Goal: Information Seeking & Learning: Check status

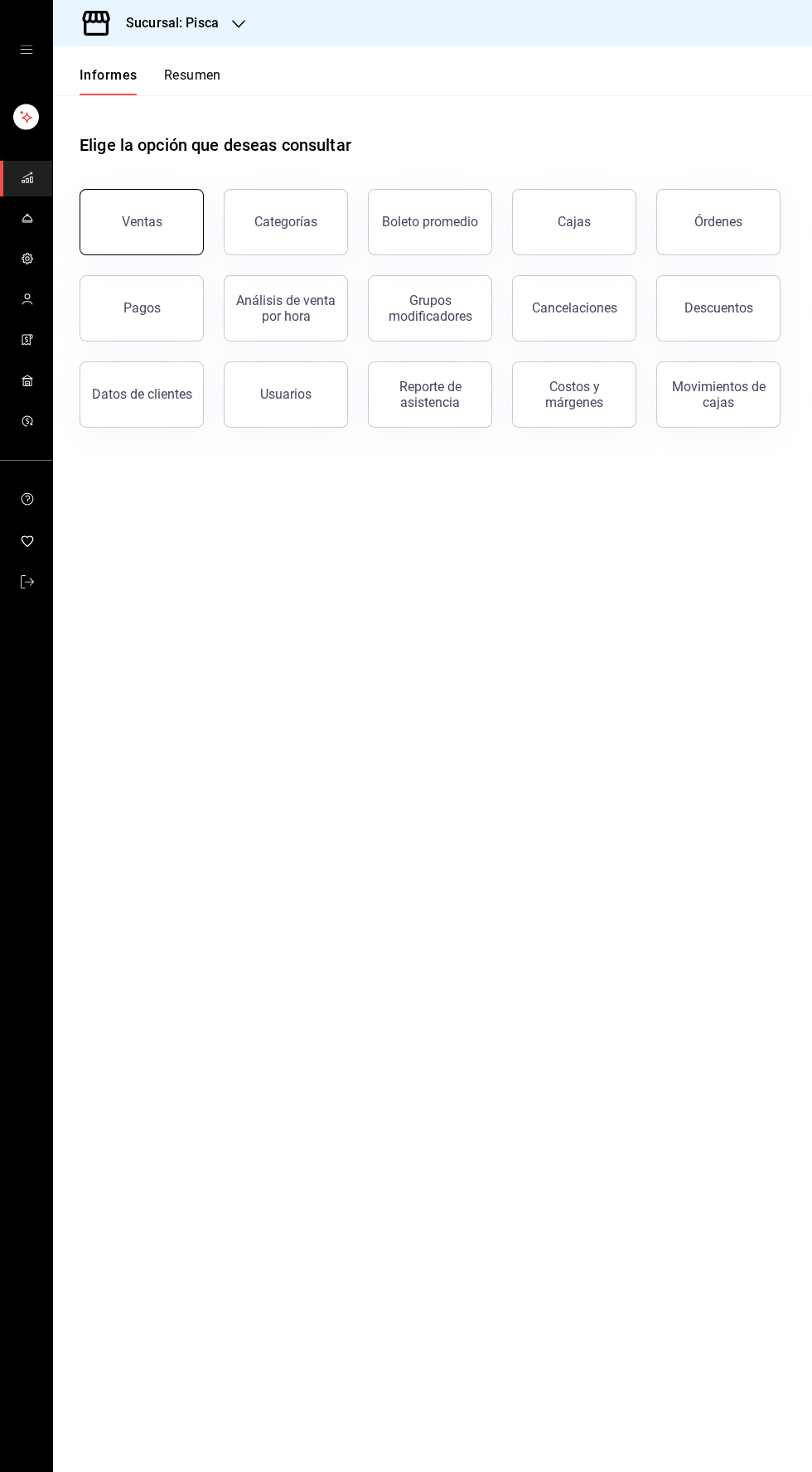
click at [131, 225] on font "Ventas" at bounding box center [141, 221] width 41 height 16
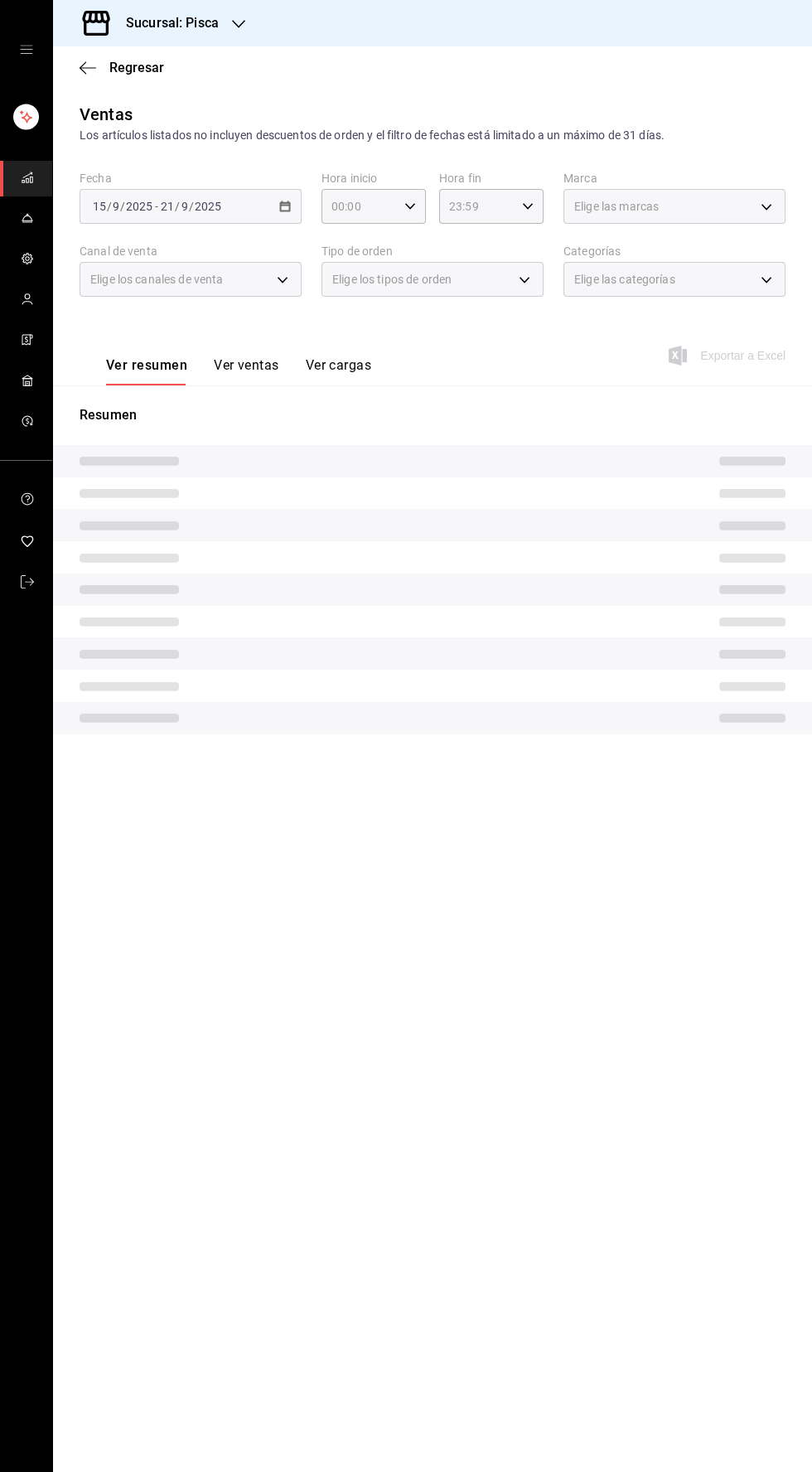
click at [290, 207] on div "[DATE] [DATE] - [DATE] [DATE]" at bounding box center [191, 206] width 222 height 35
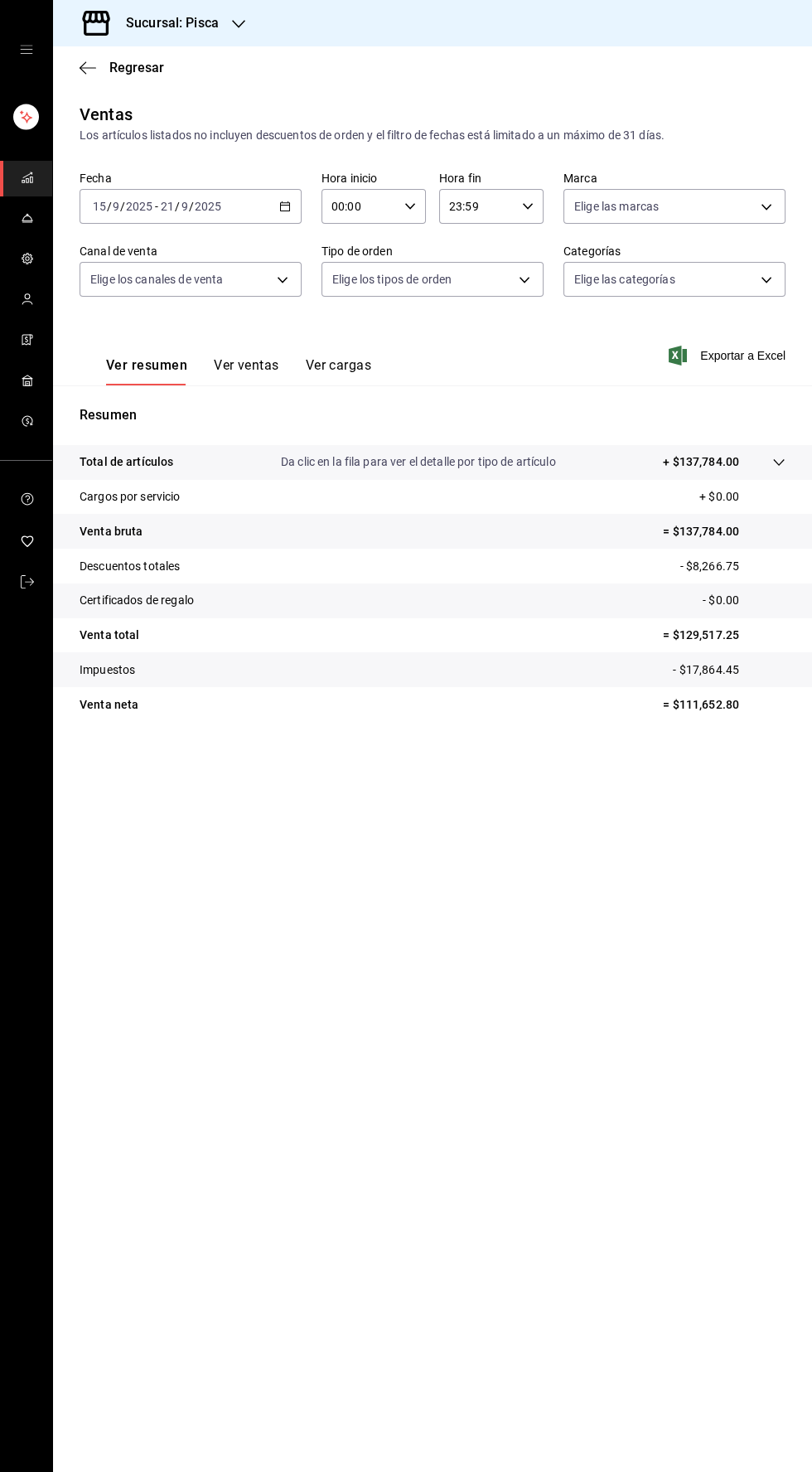
click at [258, 366] on font "Ver ventas" at bounding box center [246, 364] width 65 height 16
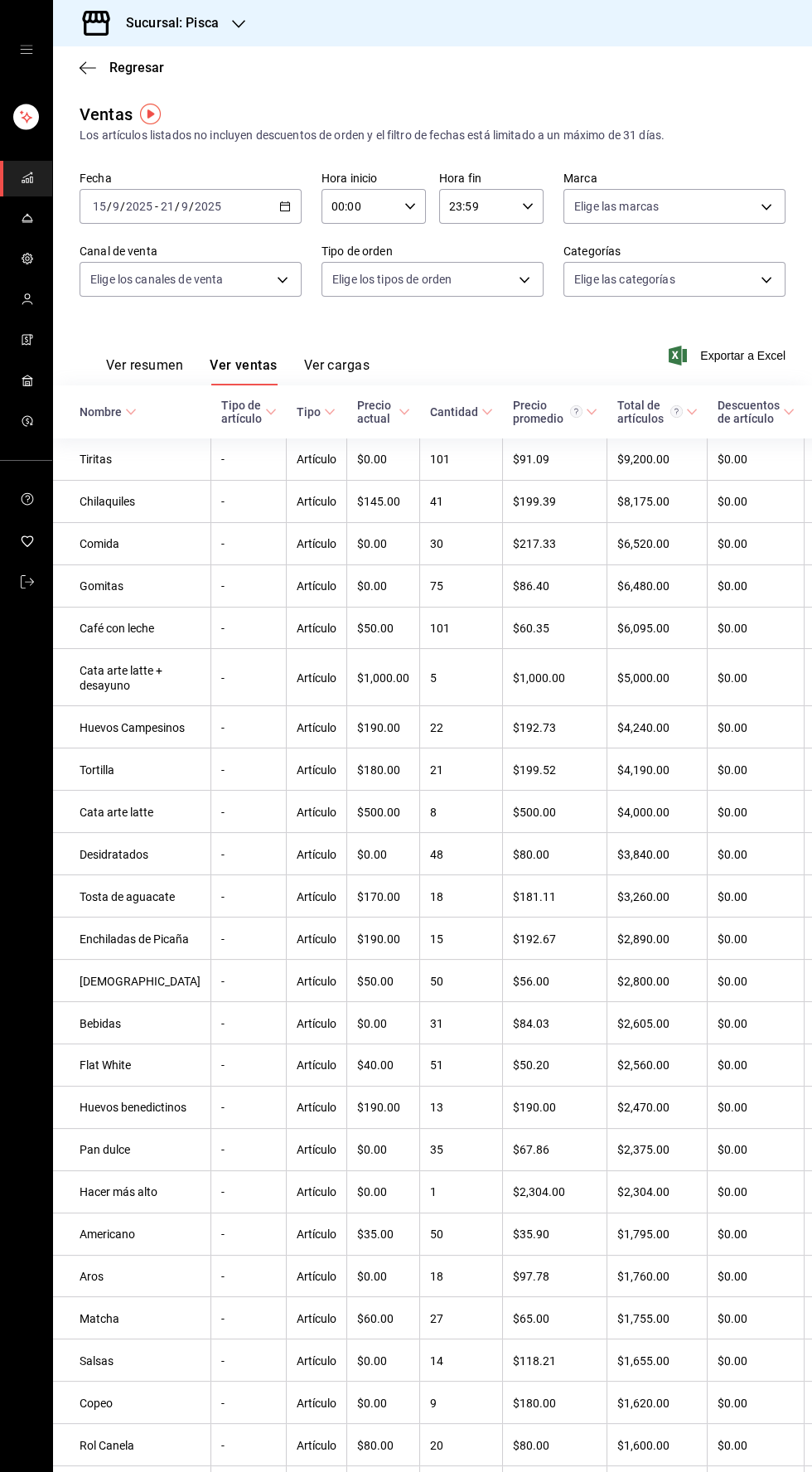
click at [285, 206] on icon "button" at bounding box center [285, 206] width 11 height 11
click at [83, 252] on li "Hoy" at bounding box center [157, 256] width 155 height 37
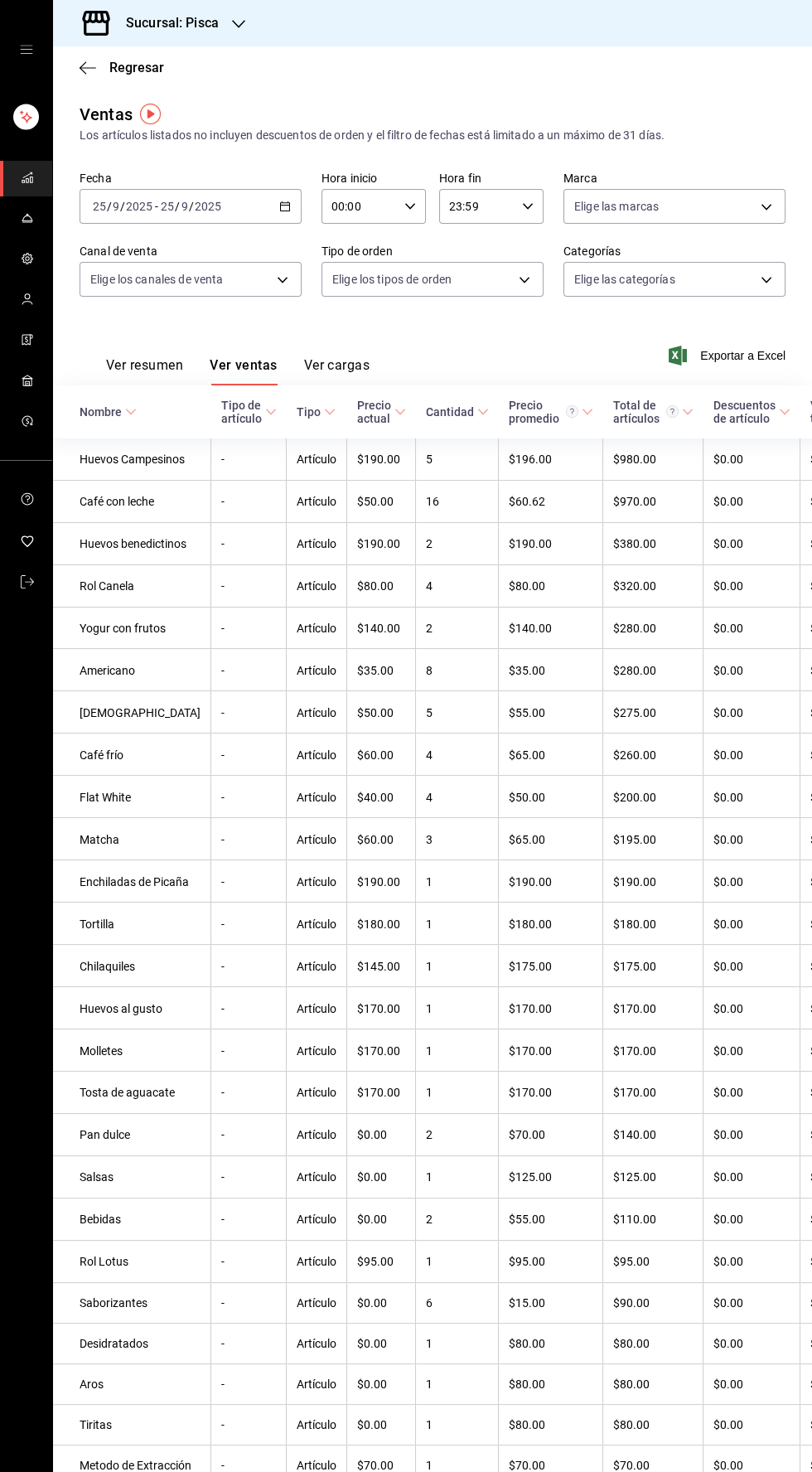
click at [285, 206] on icon "button" at bounding box center [285, 206] width 11 height 11
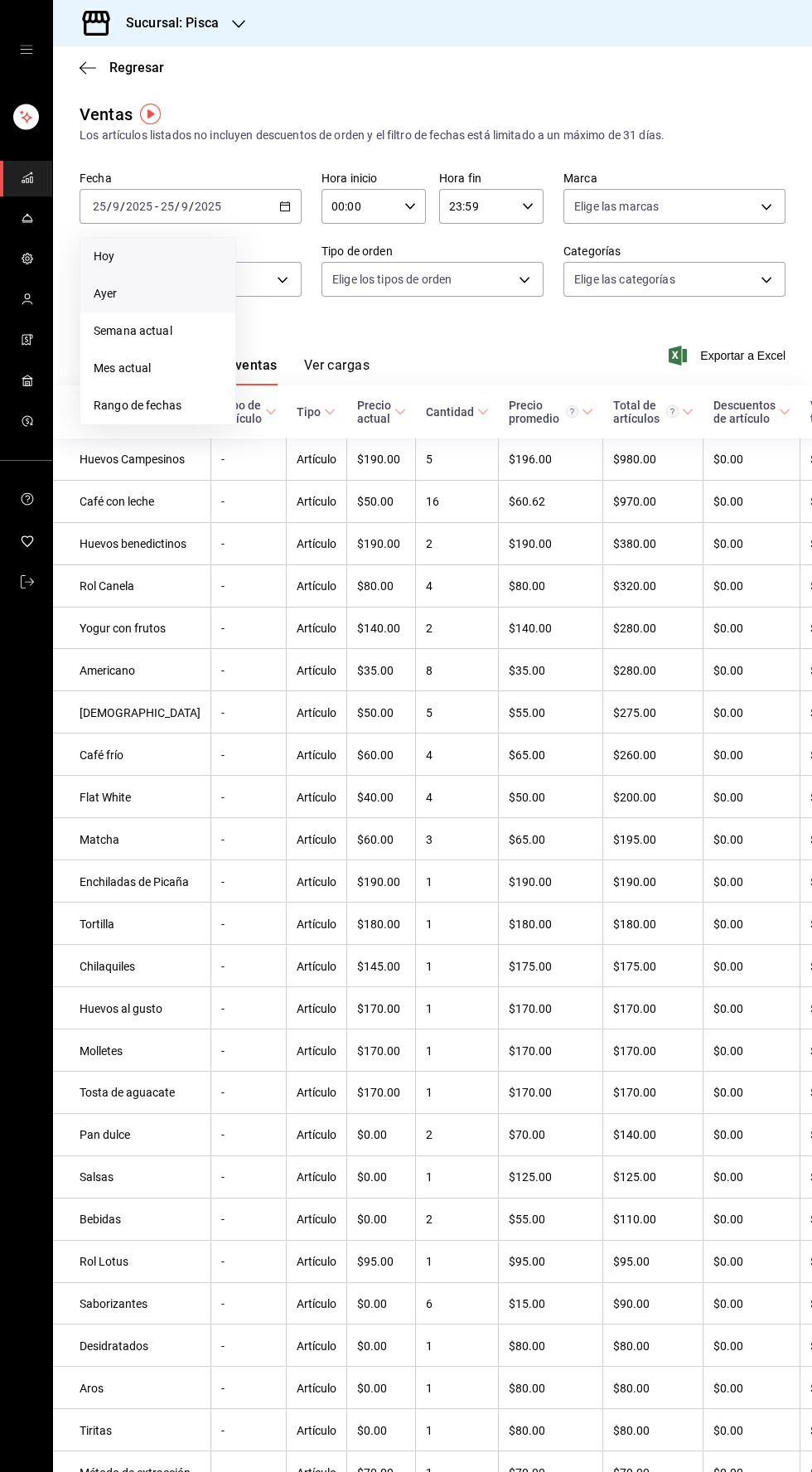
click at [104, 294] on font "Ayer" at bounding box center [105, 293] width 24 height 13
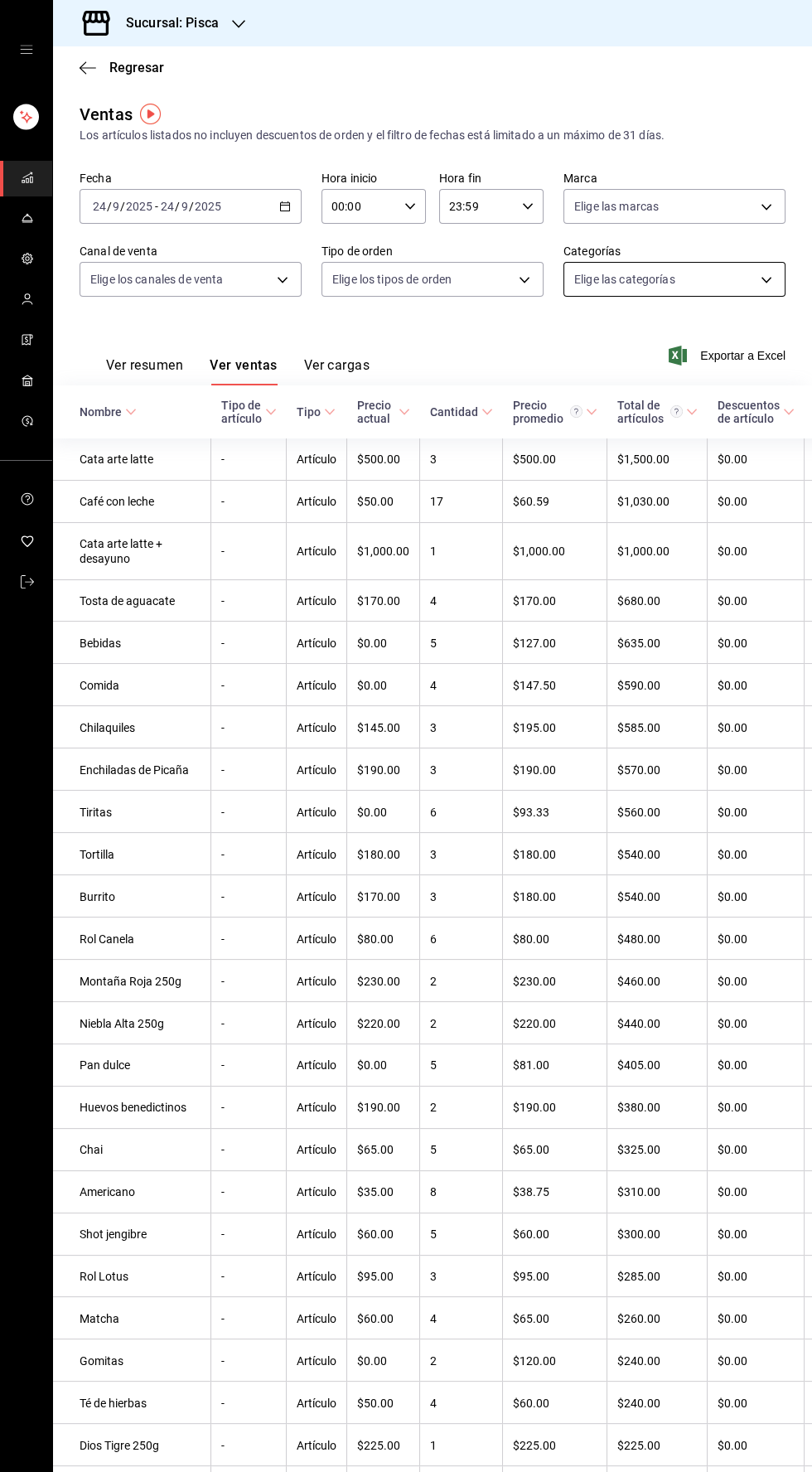
click at [748, 280] on body "Sucursal: Pisca Regresar Ventas Los artículos listados no incluyen descuentos d…" at bounding box center [406, 736] width 812 height 1472
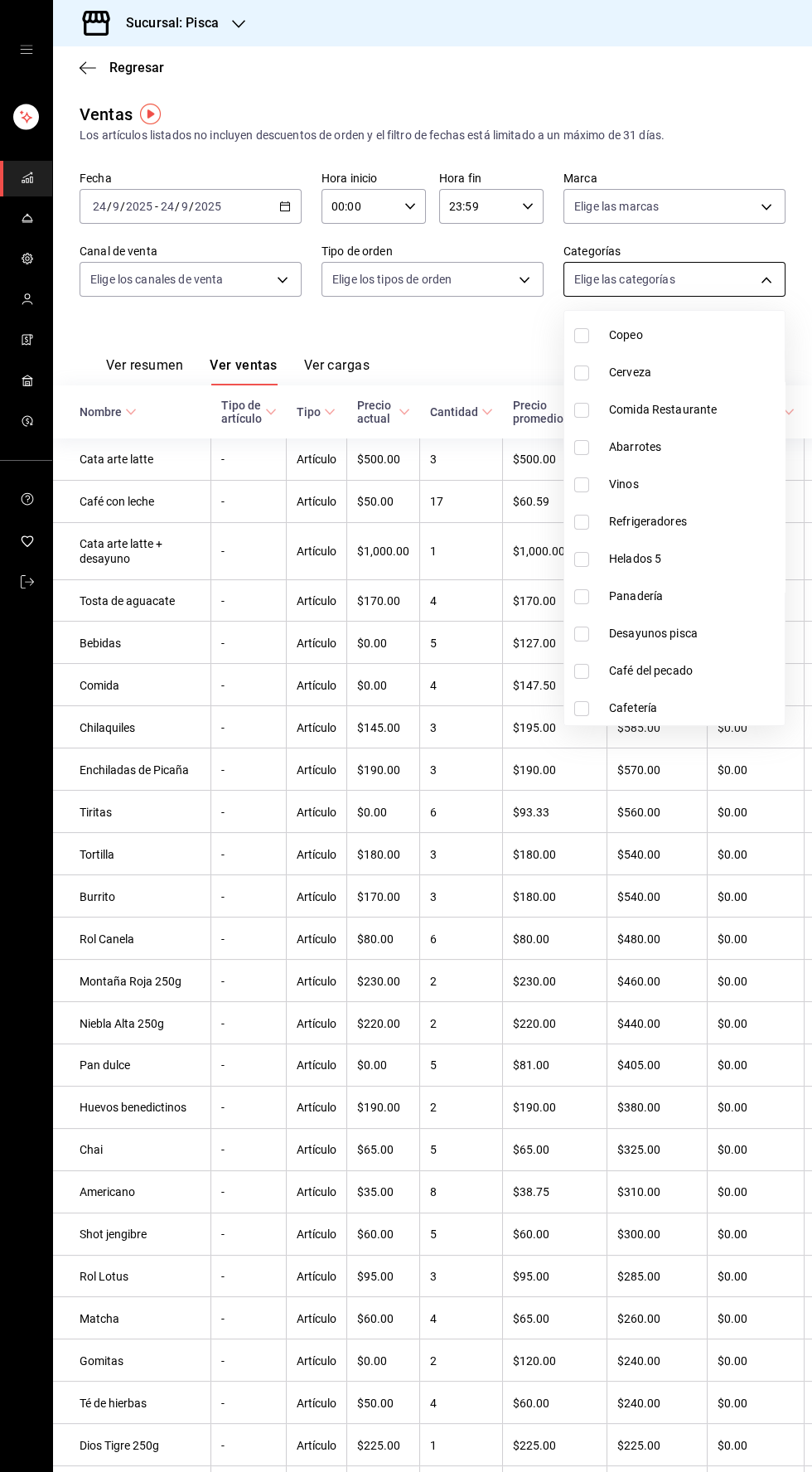
scroll to position [415, 0]
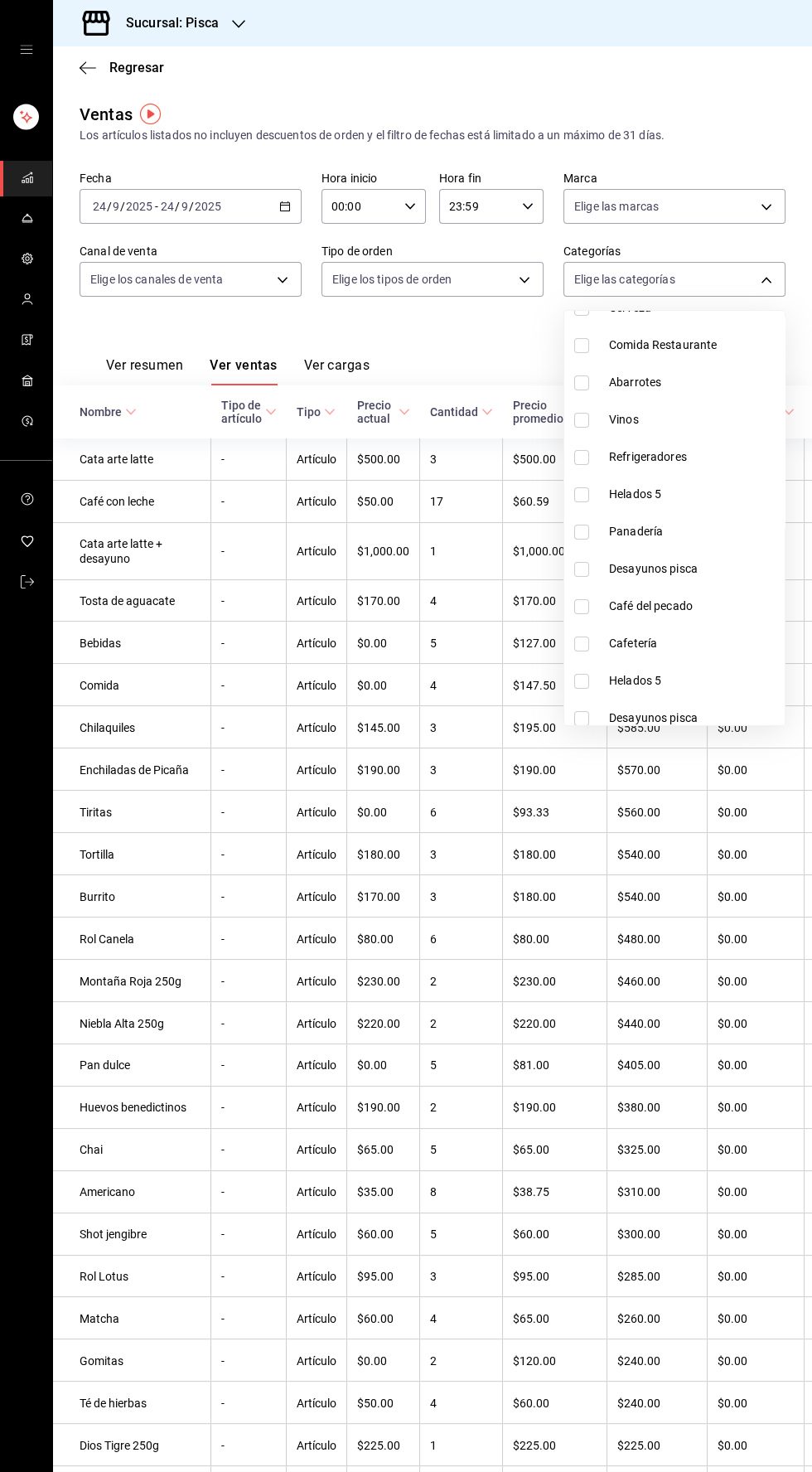
click at [581, 494] on input "checkbox" at bounding box center [581, 494] width 15 height 15
checkbox input "true"
type input "2e004ecd-0e99-4f20-a2e6-b893d6da9dab"
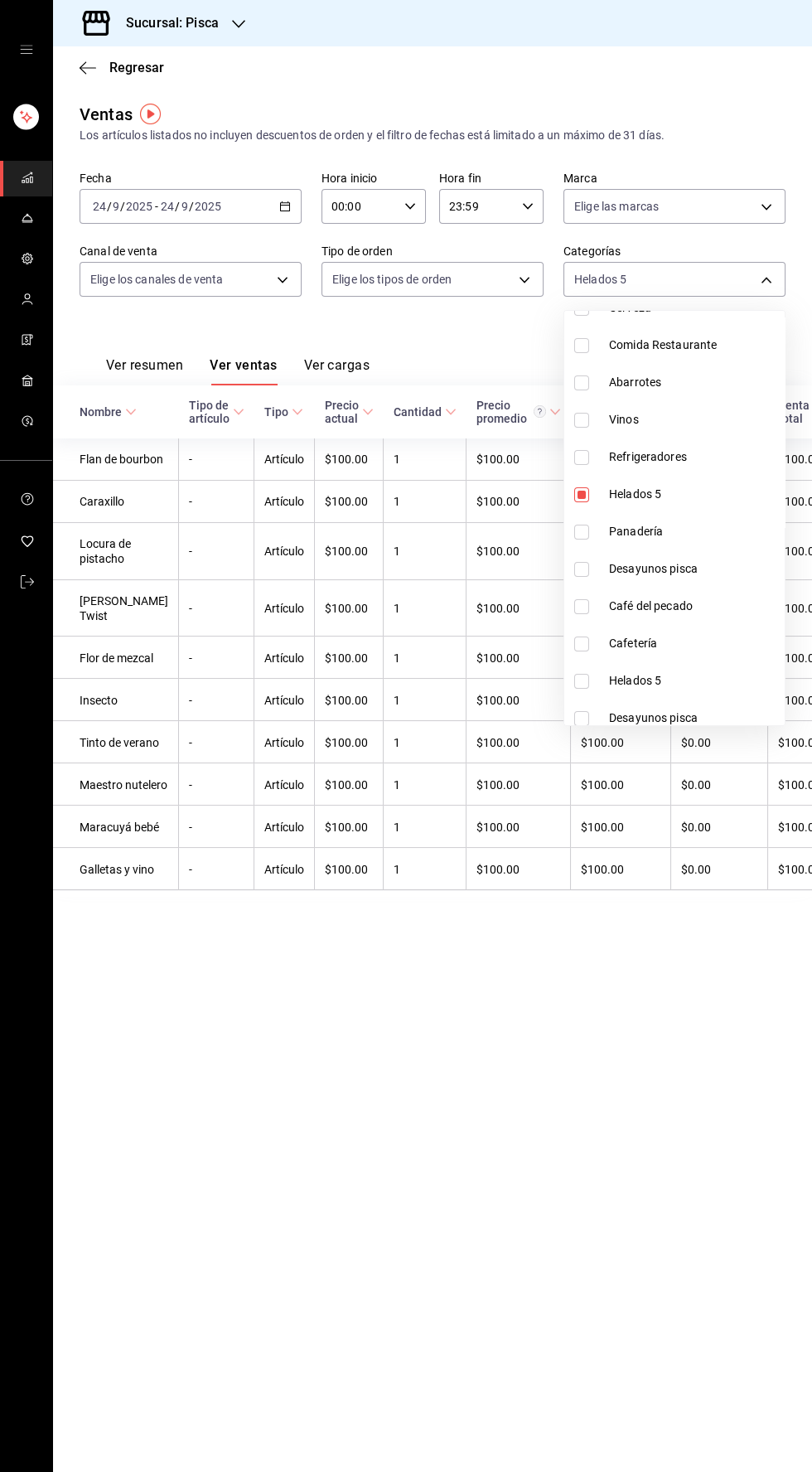
click at [581, 1133] on div at bounding box center [406, 736] width 812 height 1472
